Goal: Find specific fact: Find specific fact

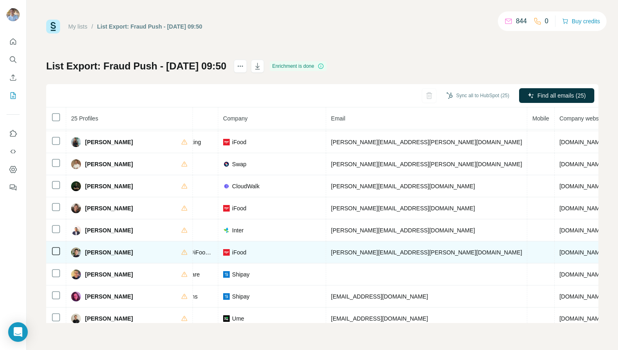
scroll to position [358, 179]
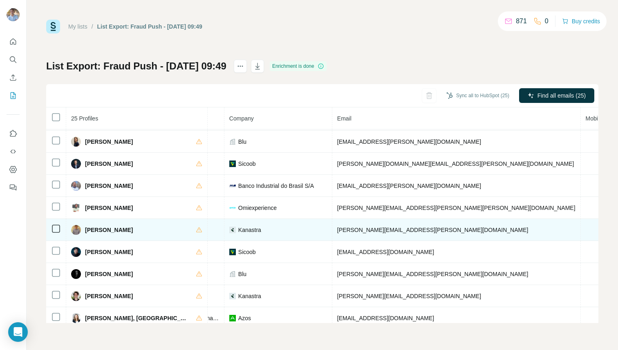
scroll to position [44, 188]
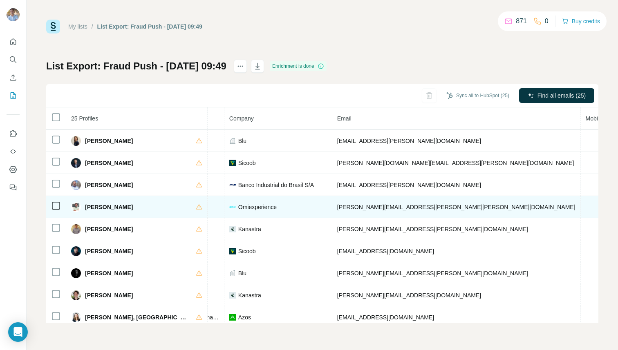
click at [340, 210] on td "felipe.sydow@omie.com.br" at bounding box center [456, 207] width 248 height 22
copy span "felipe.sydow@omie.com.br"
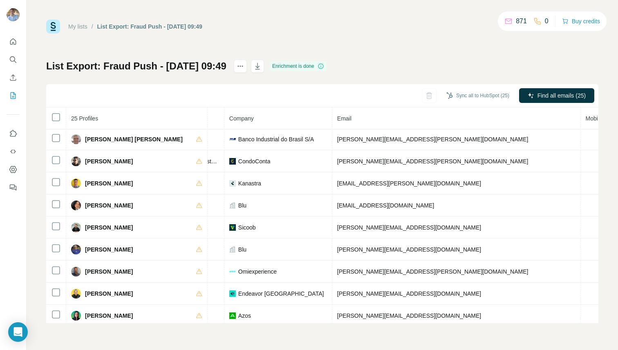
scroll to position [248, 188]
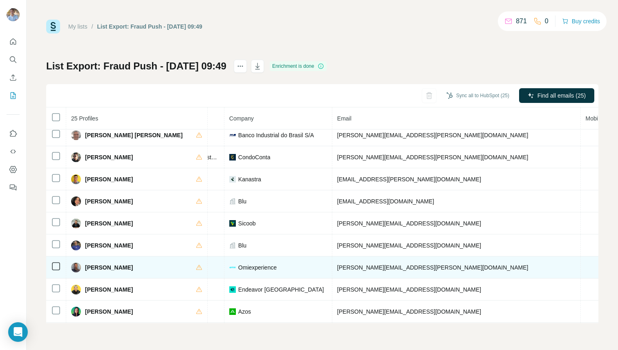
click at [339, 265] on span "luis.rogieri@omie.com.br" at bounding box center [432, 267] width 191 height 7
copy span "luis.rogieri@omie.com.br"
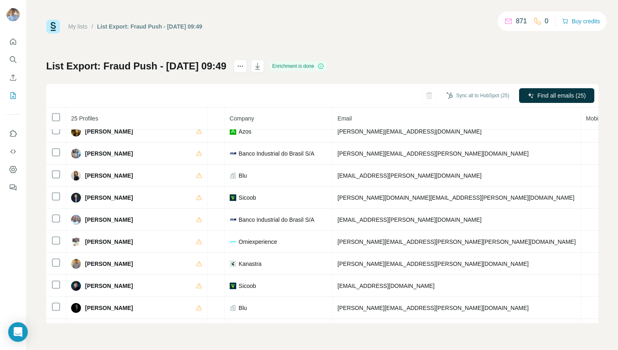
scroll to position [0, 187]
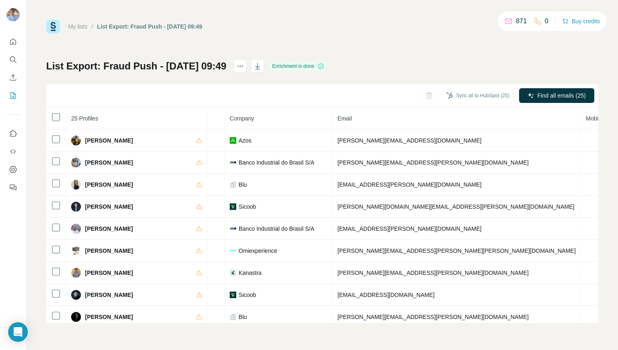
click at [251, 115] on th "Company" at bounding box center [279, 118] width 108 height 22
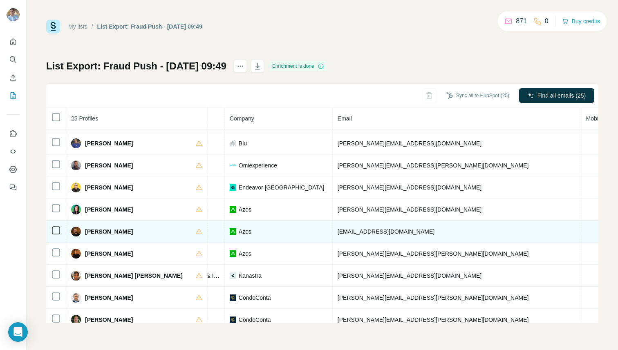
scroll to position [342, 187]
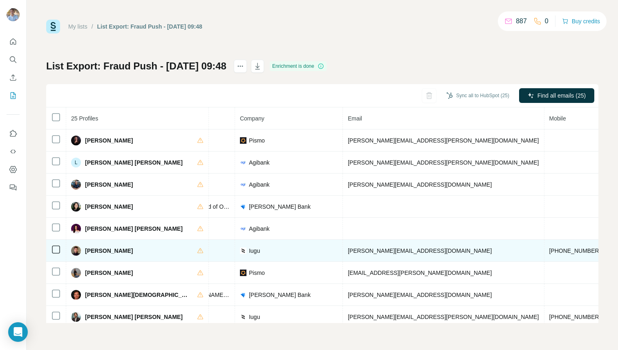
scroll to position [358, 178]
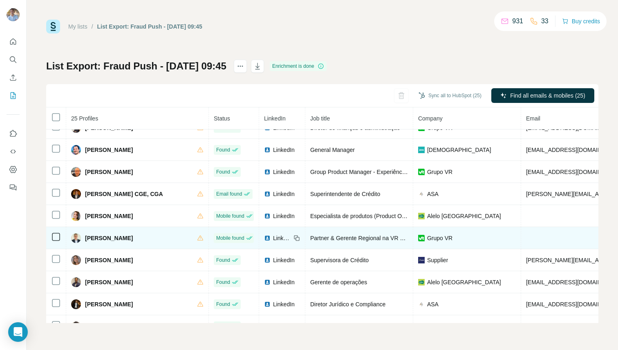
scroll to position [358, 0]
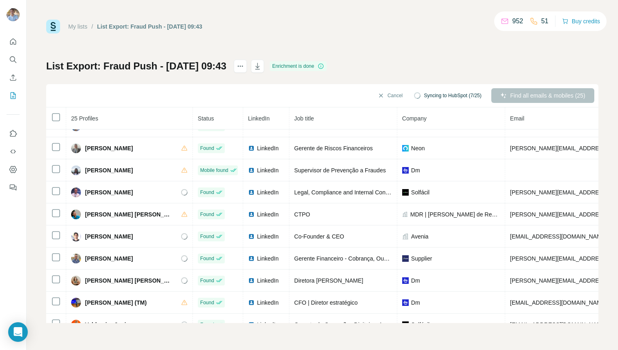
scroll to position [358, 0]
